Goal: Subscribe to service/newsletter

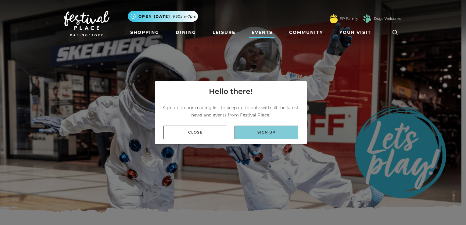
click at [258, 130] on link "Sign up" at bounding box center [267, 133] width 64 height 14
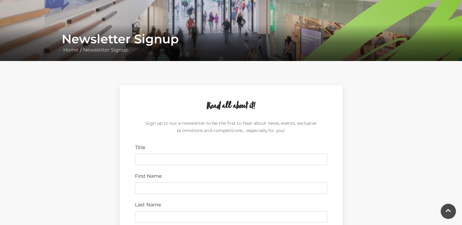
scroll to position [183, 0]
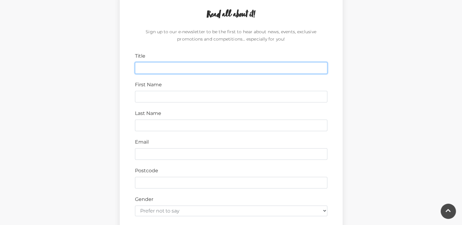
click at [206, 68] on input "Title" at bounding box center [231, 68] width 192 height 12
type input "Mrs"
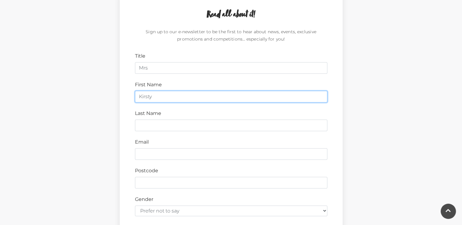
type input "Kirsty"
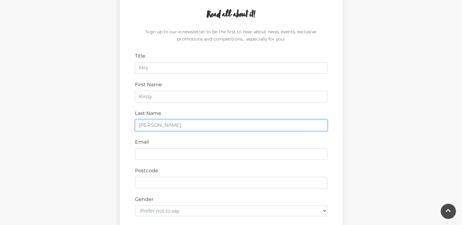
type input "[PERSON_NAME]"
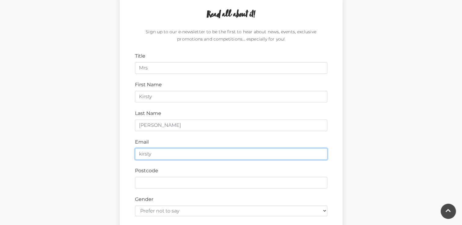
type input "[EMAIL_ADDRESS][DOMAIN_NAME]"
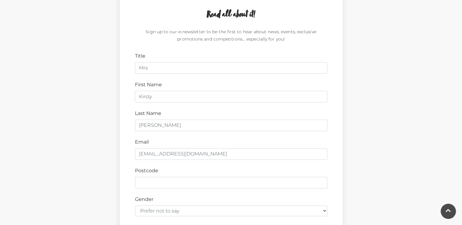
type input "RG23 8BN"
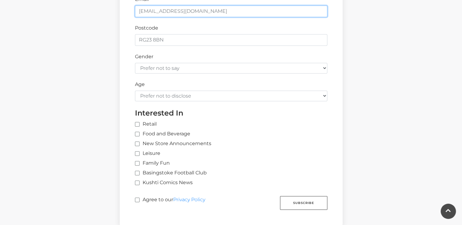
scroll to position [336, 0]
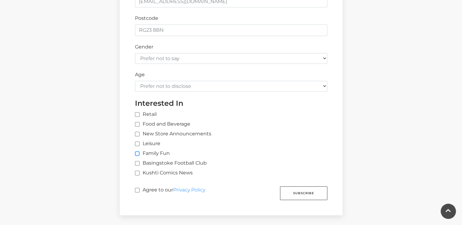
click at [137, 153] on input "Family Fun" at bounding box center [137, 154] width 4 height 4
checkbox input "true"
click at [137, 189] on input "Agree to our Privacy Policy" at bounding box center [137, 191] width 4 height 4
checkbox input "true"
click at [302, 193] on button "Subscribe" at bounding box center [303, 194] width 47 height 14
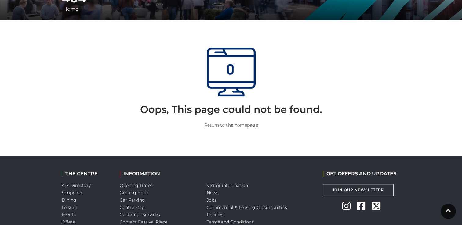
scroll to position [122, 0]
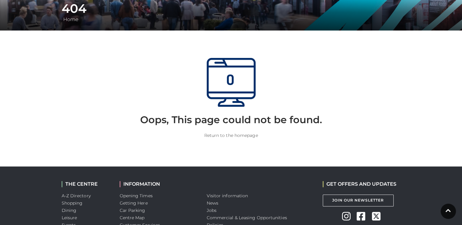
click at [236, 136] on link "Return to the homepage" at bounding box center [231, 135] width 54 height 5
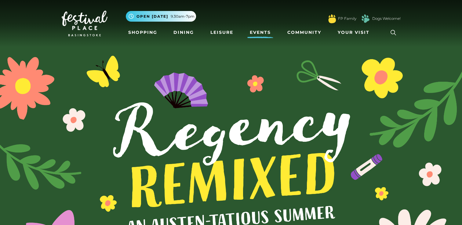
click at [263, 32] on link "Events" at bounding box center [260, 32] width 26 height 11
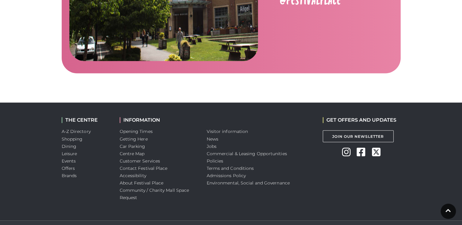
scroll to position [1026, 0]
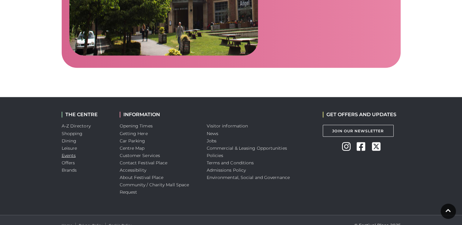
click at [68, 153] on link "Events" at bounding box center [69, 155] width 14 height 5
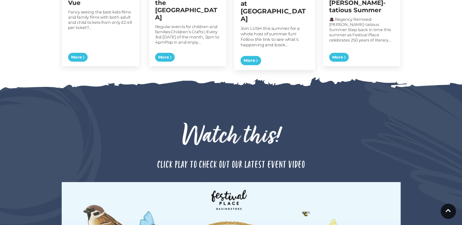
scroll to position [427, 0]
